Goal: Task Accomplishment & Management: Manage account settings

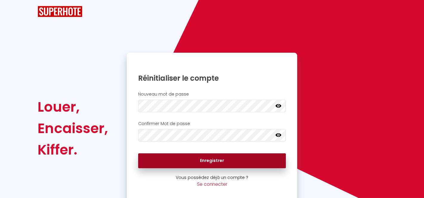
click at [218, 160] on button "Enregistrer" at bounding box center [212, 161] width 148 height 15
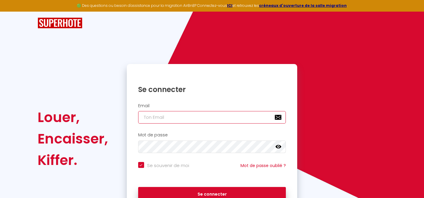
click at [206, 120] on input "email" at bounding box center [212, 117] width 148 height 13
type input "[EMAIL_ADDRESS][DOMAIN_NAME]"
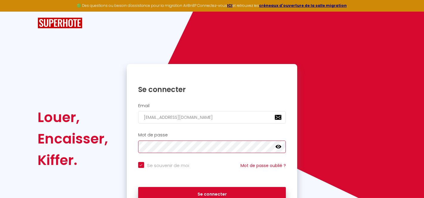
click at [138, 187] on button "Se connecter" at bounding box center [212, 194] width 148 height 15
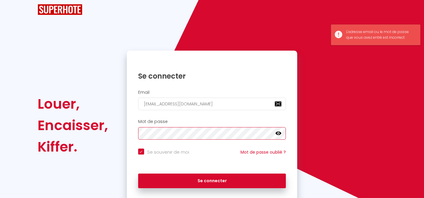
scroll to position [12, 0]
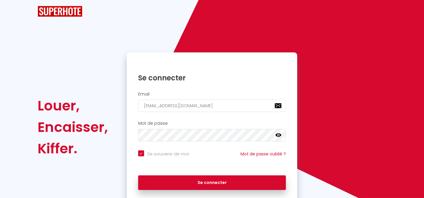
click at [276, 136] on icon at bounding box center [278, 135] width 6 height 6
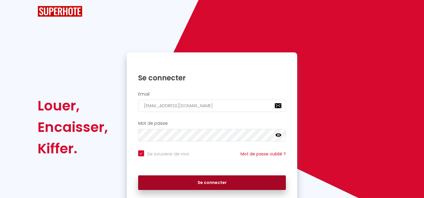
click at [200, 184] on button "Se connecter" at bounding box center [212, 183] width 148 height 15
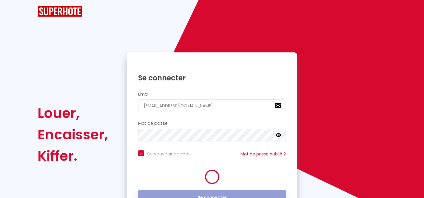
checkbox input "true"
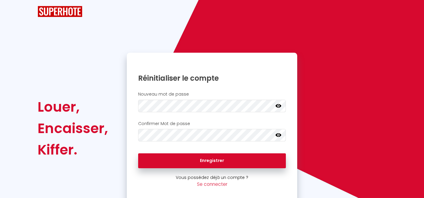
click at [280, 137] on icon at bounding box center [278, 136] width 6 height 4
click at [278, 137] on icon at bounding box center [278, 135] width 6 height 5
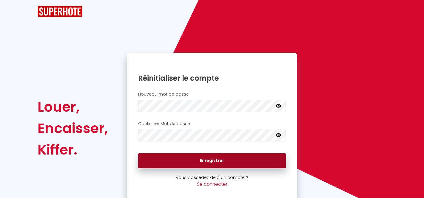
click at [228, 162] on button "Enregistrer" at bounding box center [212, 161] width 148 height 15
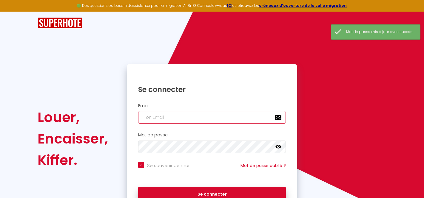
click at [198, 117] on input "email" at bounding box center [212, 117] width 148 height 13
type input "[EMAIL_ADDRESS][DOMAIN_NAME]"
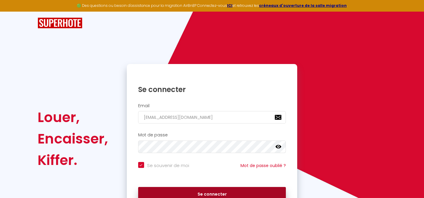
click at [196, 191] on button "Se connecter" at bounding box center [212, 194] width 148 height 15
checkbox input "true"
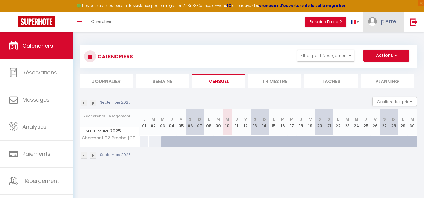
click at [384, 19] on span "pierre" at bounding box center [389, 21] width 16 height 7
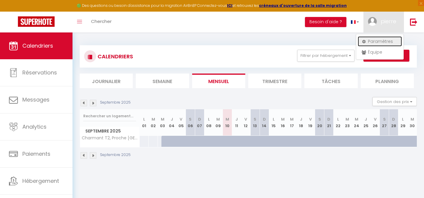
click at [381, 42] on link "Paramètres" at bounding box center [380, 41] width 44 height 10
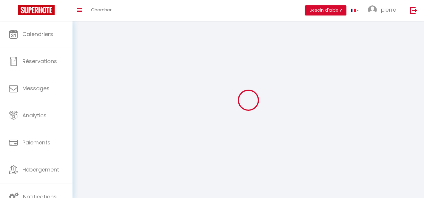
type input "pierre"
type input "Reffay"
type input "[PHONE_NUMBER]"
type input "[STREET_ADDRESS][PERSON_NAME]"
type input "69006"
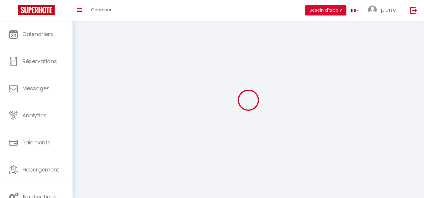
type input "[GEOGRAPHIC_DATA]"
type input "b9sLJGLWBPKtIZF8Cqa1eEkHQ"
type input "hQlfpW5e7bkx6idnh43gYOyd2"
type input "b9sLJGLWBPKtIZF8Cqa1eEkHQ"
type input "hQlfpW5e7bkx6idnh43gYOyd2"
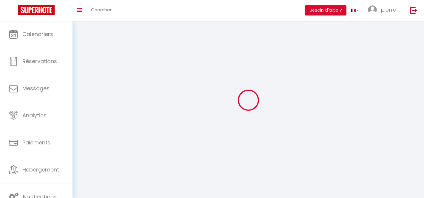
type input "[URL][DOMAIN_NAME]"
select select "28"
select select "fr"
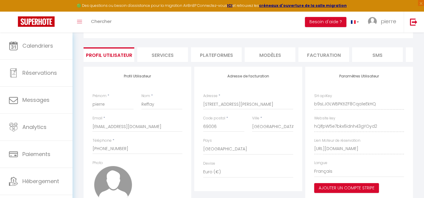
click at [318, 51] on li "Facturation" at bounding box center [323, 54] width 51 height 15
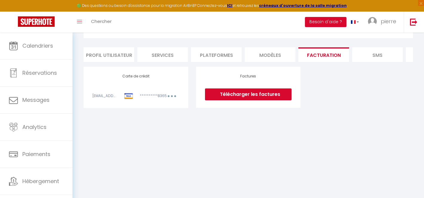
click at [113, 87] on div "**********" at bounding box center [135, 87] width 86 height 27
click at [162, 57] on li "Services" at bounding box center [162, 54] width 51 height 15
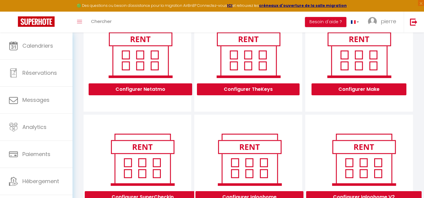
scroll to position [234, 0]
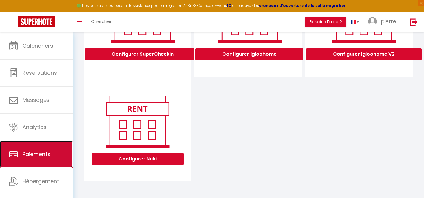
click at [39, 157] on span "Paiements" at bounding box center [36, 154] width 28 height 7
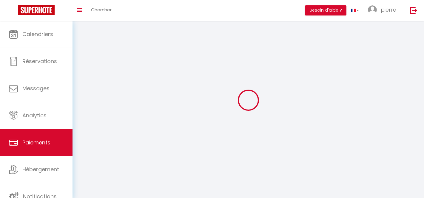
select select "2"
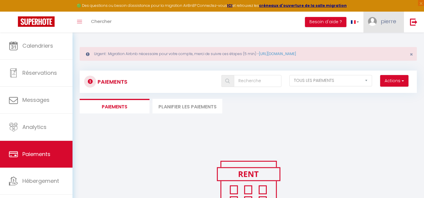
click at [366, 20] on link "pierre" at bounding box center [383, 22] width 40 height 21
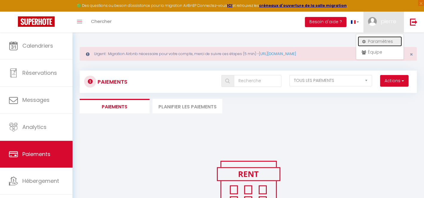
click at [373, 44] on link "Paramètres" at bounding box center [380, 41] width 44 height 10
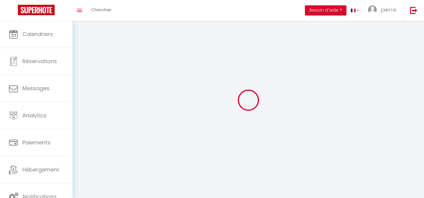
select select
type input "pierre"
type input "Reffay"
type input "[PHONE_NUMBER]"
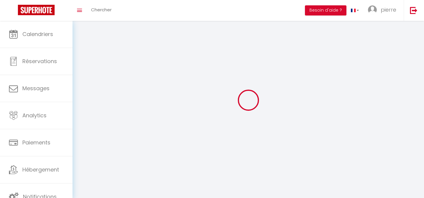
type input "[STREET_ADDRESS][PERSON_NAME]"
type input "69006"
type input "[GEOGRAPHIC_DATA]"
type input "b9sLJGLWBPKtIZF8Cqa1eEkHQ"
type input "hQlfpW5e7bkx6idnh43gYOyd2"
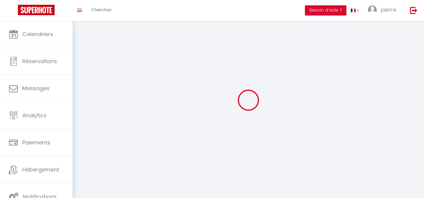
type input "b9sLJGLWBPKtIZF8Cqa1eEkHQ"
type input "hQlfpW5e7bkx6idnh43gYOyd2"
type input "[URL][DOMAIN_NAME]"
select select "28"
select select "fr"
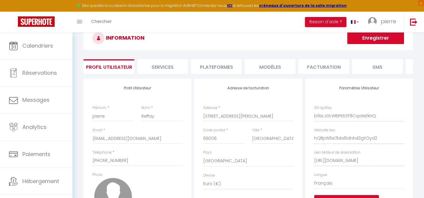
scroll to position [13, 0]
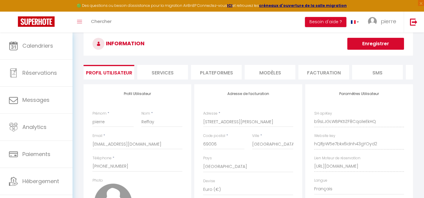
click at [169, 77] on li "Services" at bounding box center [162, 72] width 51 height 15
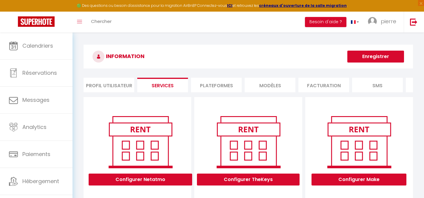
click at [202, 87] on li "Plateformes" at bounding box center [216, 85] width 51 height 15
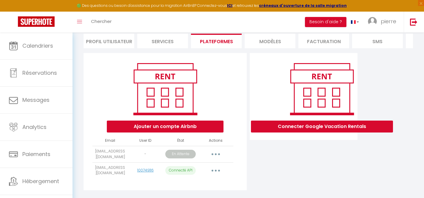
scroll to position [48, 0]
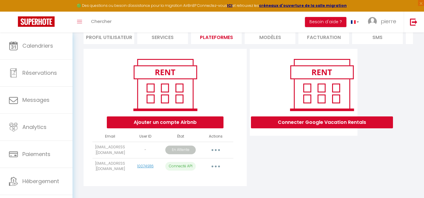
click at [218, 165] on button "button" at bounding box center [215, 167] width 17 height 10
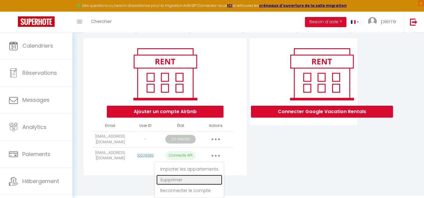
click at [202, 175] on link "Supprimer" at bounding box center [189, 180] width 66 height 10
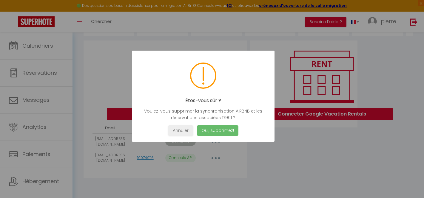
click at [210, 130] on button "Oui, supprimez!" at bounding box center [217, 131] width 41 height 10
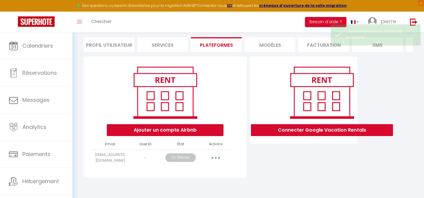
scroll to position [41, 0]
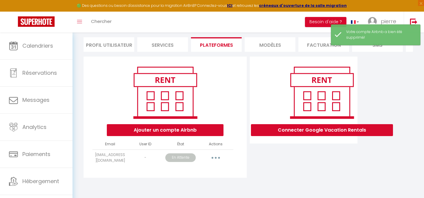
click at [216, 157] on button "button" at bounding box center [215, 158] width 17 height 10
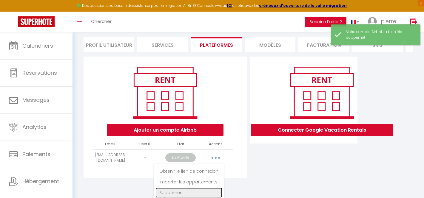
click at [204, 191] on link "Supprimer" at bounding box center [188, 193] width 67 height 10
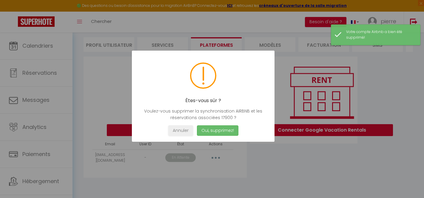
click at [223, 130] on button "Oui, supprimez!" at bounding box center [217, 131] width 41 height 10
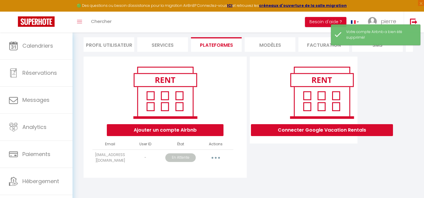
scroll to position [33, 0]
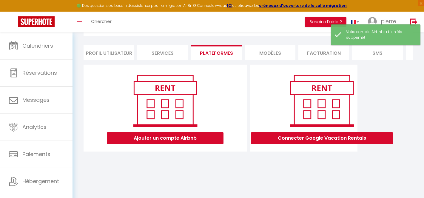
click at [273, 50] on li "MODÈLES" at bounding box center [270, 52] width 51 height 15
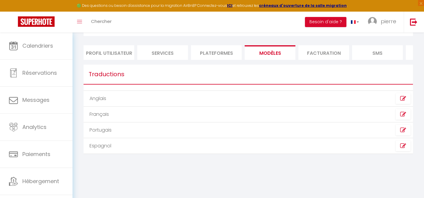
click at [310, 53] on li "Facturation" at bounding box center [323, 52] width 51 height 15
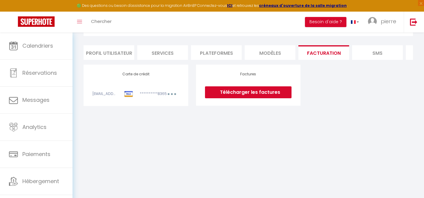
click at [242, 95] on link "Télécharger les factures" at bounding box center [248, 92] width 86 height 12
click at [370, 55] on li "SMS" at bounding box center [377, 52] width 51 height 15
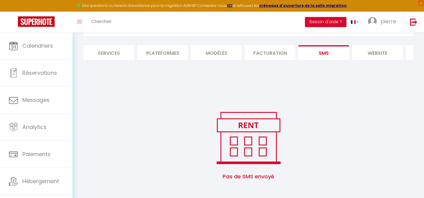
scroll to position [0, 100]
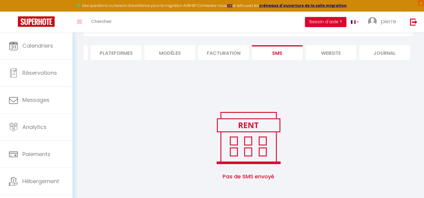
click at [327, 52] on li "website" at bounding box center [330, 52] width 51 height 15
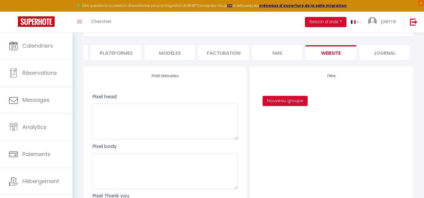
click at [402, 51] on li "Journal" at bounding box center [384, 52] width 51 height 15
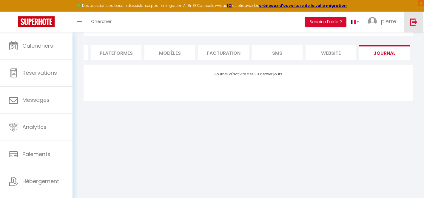
click at [411, 23] on img at bounding box center [413, 21] width 7 height 7
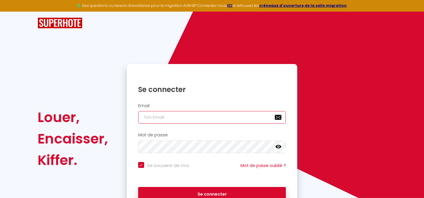
click at [204, 121] on input "email" at bounding box center [212, 117] width 148 height 13
type input "[EMAIL_ADDRESS][DOMAIN_NAME]"
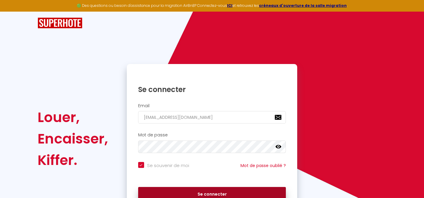
click at [209, 191] on button "Se connecter" at bounding box center [212, 194] width 148 height 15
checkbox input "true"
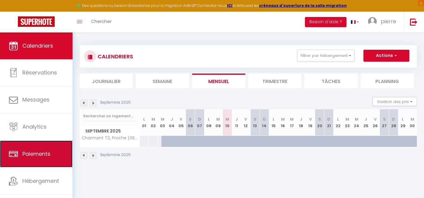
click at [47, 158] on link "Paiements" at bounding box center [36, 154] width 72 height 27
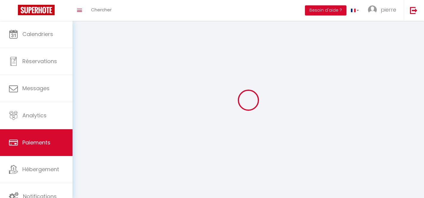
select select "2"
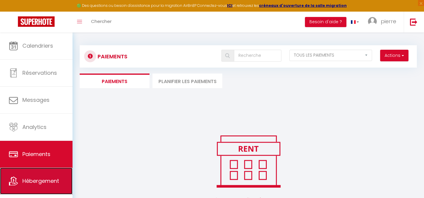
click at [50, 187] on link "Hébergement" at bounding box center [36, 181] width 72 height 27
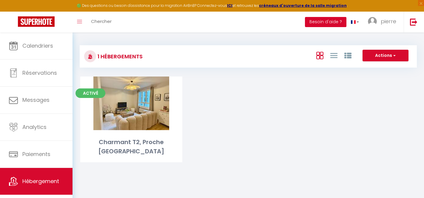
click at [331, 22] on button "Besoin d'aide ?" at bounding box center [325, 22] width 41 height 10
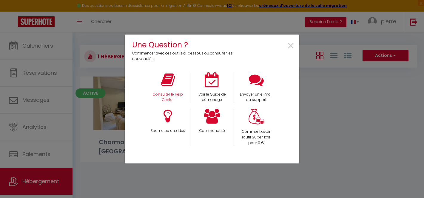
click at [169, 90] on div "Consulter le Help Center" at bounding box center [168, 87] width 44 height 31
click at [166, 84] on icon at bounding box center [168, 79] width 14 height 15
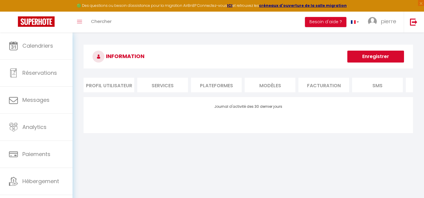
click at [124, 84] on li "Profil Utilisateur" at bounding box center [109, 85] width 51 height 15
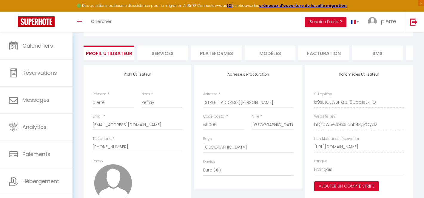
scroll to position [18, 0]
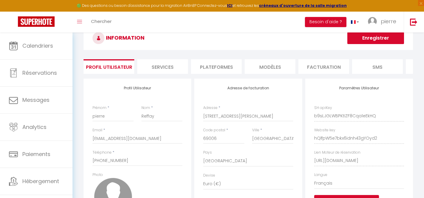
click at [169, 68] on li "Services" at bounding box center [162, 66] width 51 height 15
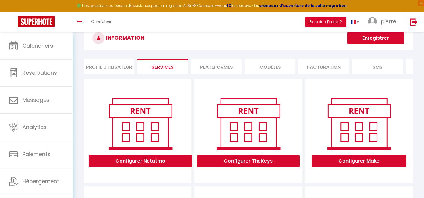
scroll to position [33, 0]
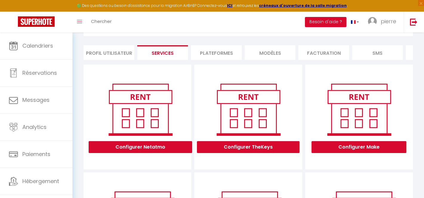
click at [221, 56] on li "Plateformes" at bounding box center [216, 52] width 51 height 15
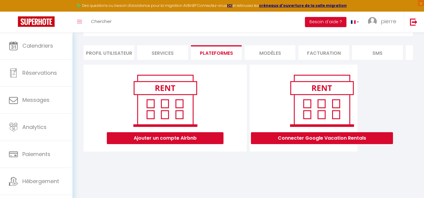
click at [279, 50] on li "MODÈLES" at bounding box center [270, 52] width 51 height 15
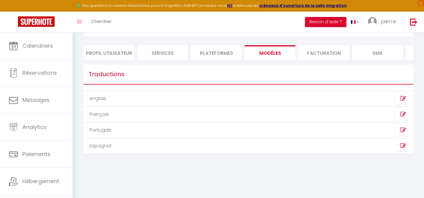
click at [312, 51] on li "Facturation" at bounding box center [323, 52] width 51 height 15
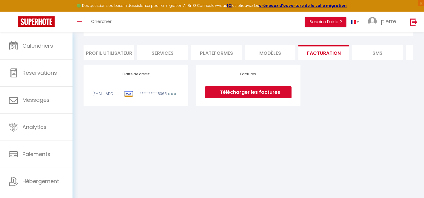
click at [172, 93] on icon "button" at bounding box center [172, 94] width 2 height 2
click at [165, 106] on link "Modifier" at bounding box center [163, 108] width 29 height 10
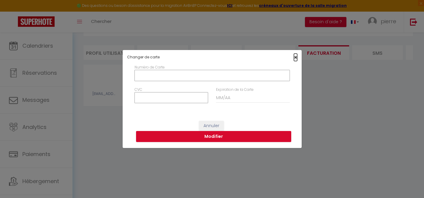
click at [295, 56] on span "×" at bounding box center [295, 57] width 3 height 7
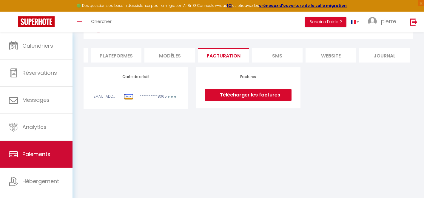
scroll to position [11, 0]
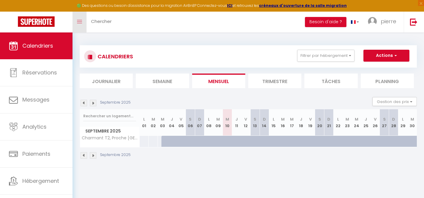
click at [76, 20] on link "Toggle menubar" at bounding box center [79, 22] width 14 height 21
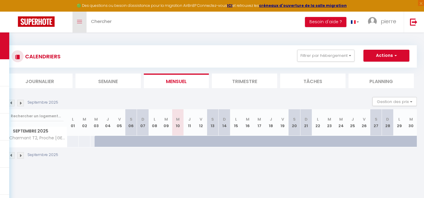
click at [76, 20] on link "Toggle menubar" at bounding box center [79, 22] width 14 height 21
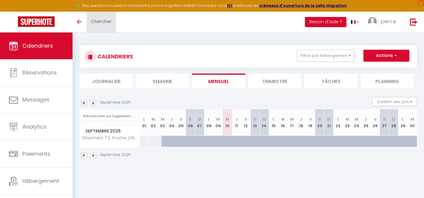
click at [95, 19] on span "Chercher" at bounding box center [101, 21] width 21 height 6
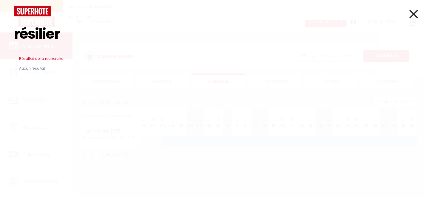
type input "résiliera"
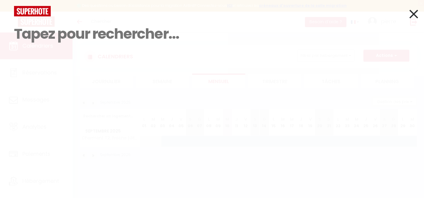
click at [414, 15] on icon at bounding box center [413, 14] width 9 height 15
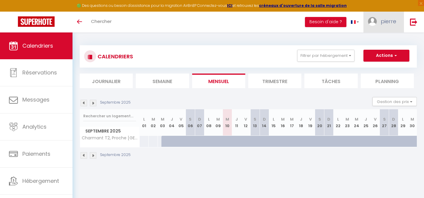
click at [387, 27] on link "pierre" at bounding box center [383, 22] width 40 height 21
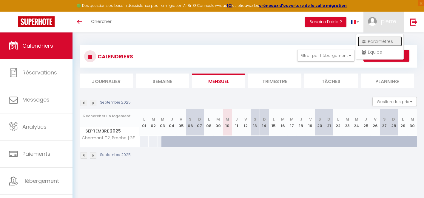
click at [381, 41] on link "Paramètres" at bounding box center [380, 41] width 44 height 10
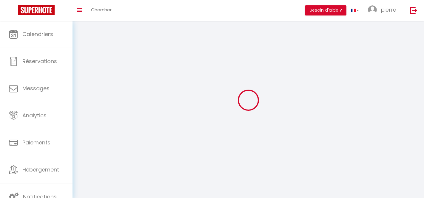
type input "pierre"
type input "Reffay"
type input "[PHONE_NUMBER]"
type input "[STREET_ADDRESS][PERSON_NAME]"
type input "69006"
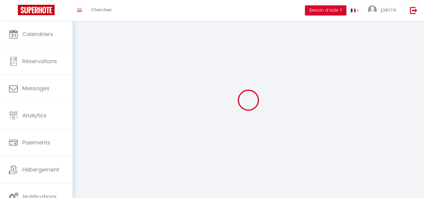
type input "[GEOGRAPHIC_DATA]"
type input "b9sLJGLWBPKtIZF8Cqa1eEkHQ"
type input "hQlfpW5e7bkx6idnh43gYOyd2"
type input "b9sLJGLWBPKtIZF8Cqa1eEkHQ"
type input "hQlfpW5e7bkx6idnh43gYOyd2"
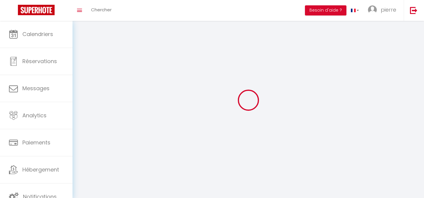
type input "[URL][DOMAIN_NAME]"
select select "28"
select select "fr"
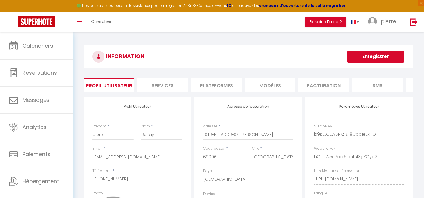
click at [123, 58] on h3 "INFORMATION" at bounding box center [248, 57] width 329 height 24
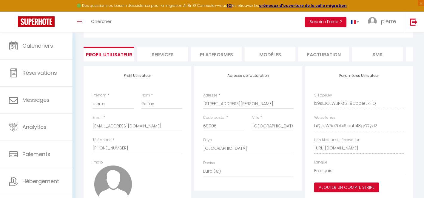
scroll to position [24, 0]
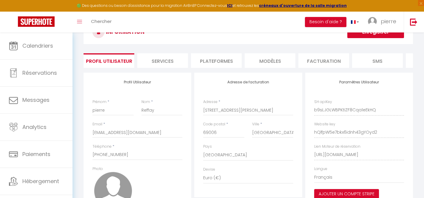
click at [157, 58] on li "Services" at bounding box center [162, 60] width 51 height 15
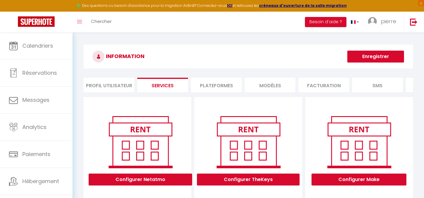
click at [217, 82] on li "Plateformes" at bounding box center [216, 85] width 51 height 15
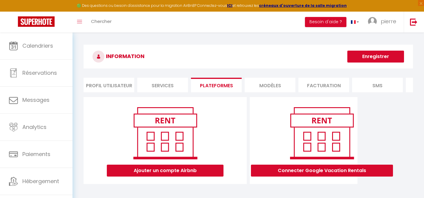
click at [262, 84] on li "MODÈLES" at bounding box center [270, 85] width 51 height 15
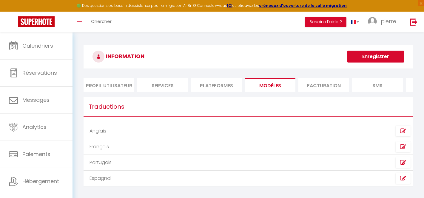
scroll to position [2, 0]
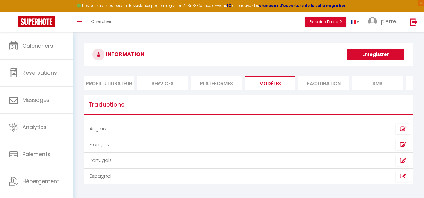
click at [332, 77] on li "Facturation" at bounding box center [323, 83] width 51 height 15
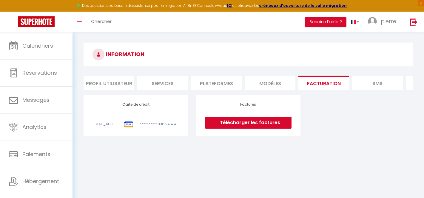
click at [380, 83] on li "SMS" at bounding box center [377, 83] width 51 height 15
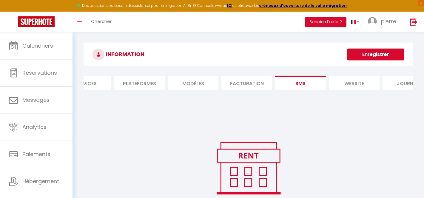
scroll to position [0, 100]
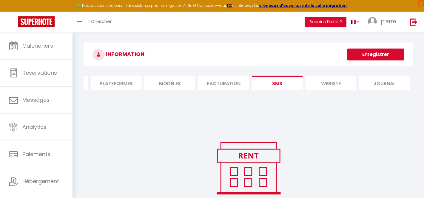
click at [321, 83] on li "website" at bounding box center [330, 83] width 51 height 15
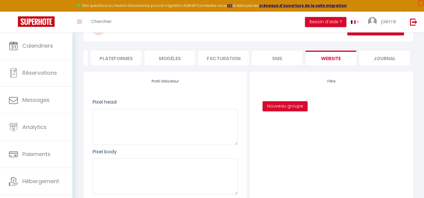
scroll to position [27, 0]
click at [383, 54] on li "Journal" at bounding box center [384, 57] width 51 height 15
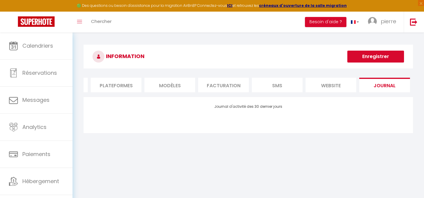
scroll to position [2, 0]
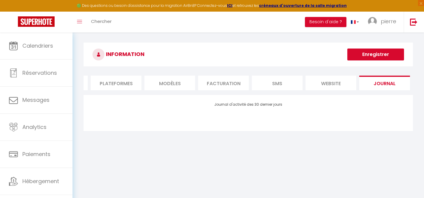
click at [379, 61] on h3 "INFORMATION" at bounding box center [248, 55] width 329 height 24
click at [379, 59] on button "Enregistrer" at bounding box center [375, 55] width 57 height 12
